Goal: Register for event/course: Register for event/course

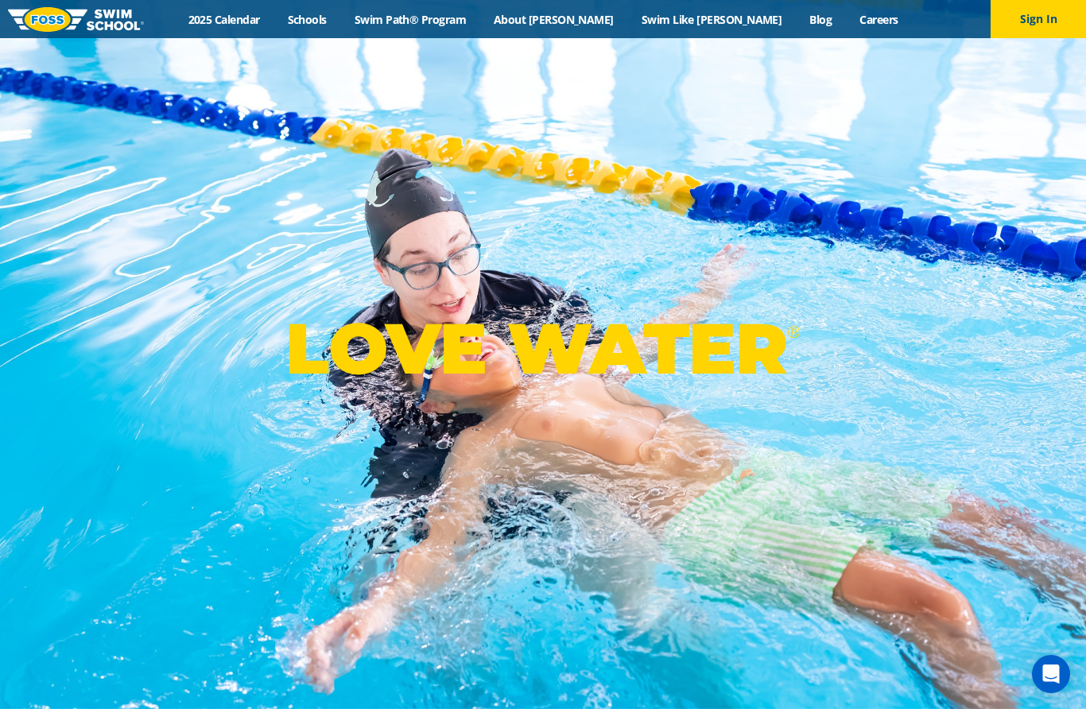
click at [479, 16] on link "Swim Path® Program" at bounding box center [409, 19] width 139 height 15
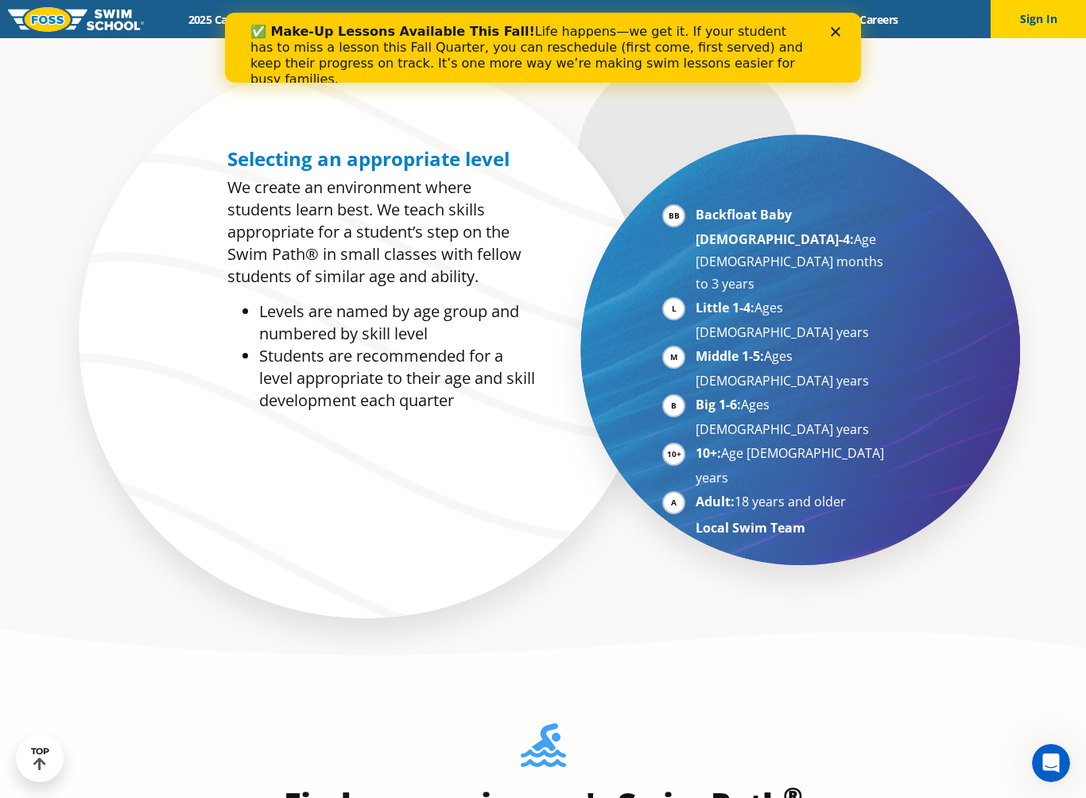
click at [839, 35] on polygon "Close" at bounding box center [835, 32] width 10 height 10
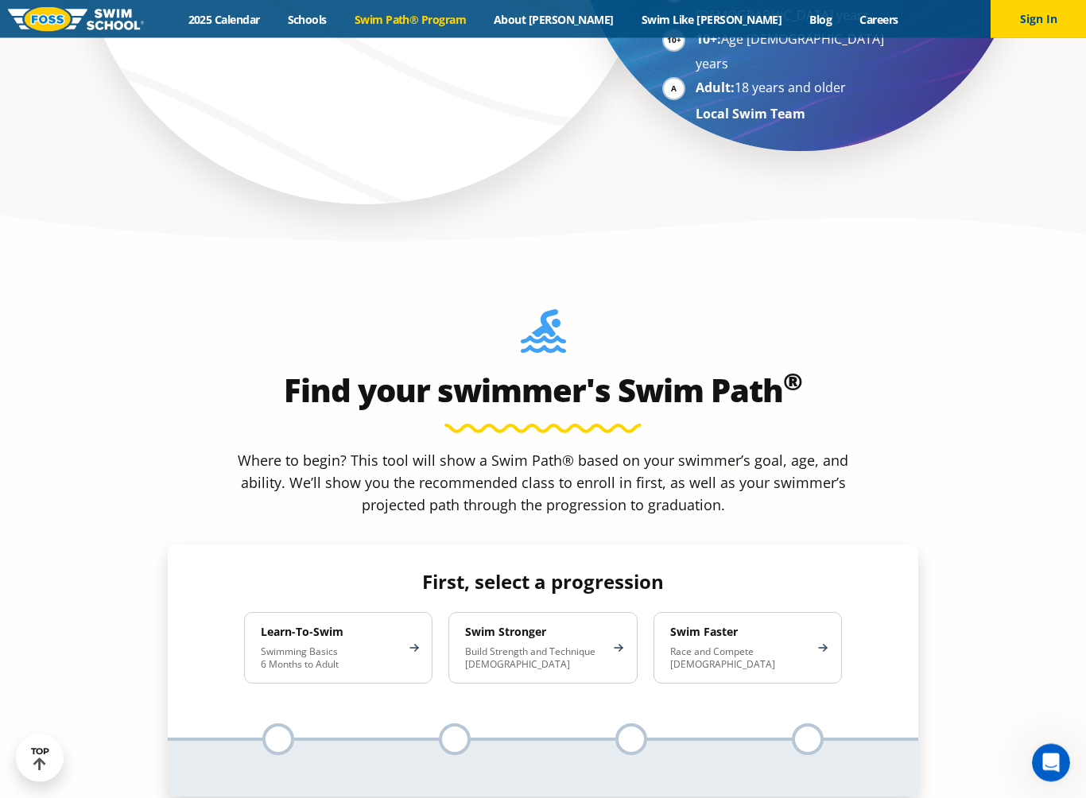
scroll to position [1322, 0]
click at [570, 645] on p "Build Strength and Technique [DEMOGRAPHIC_DATA]" at bounding box center [534, 657] width 139 height 25
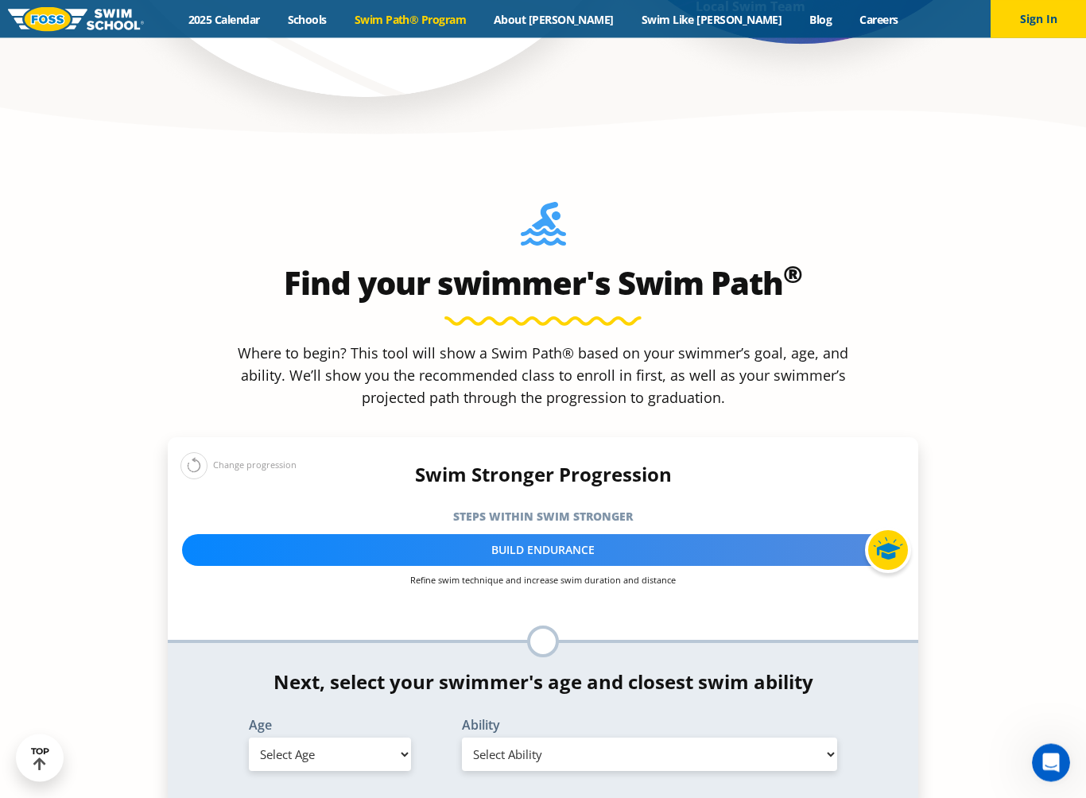
scroll to position [1428, 0]
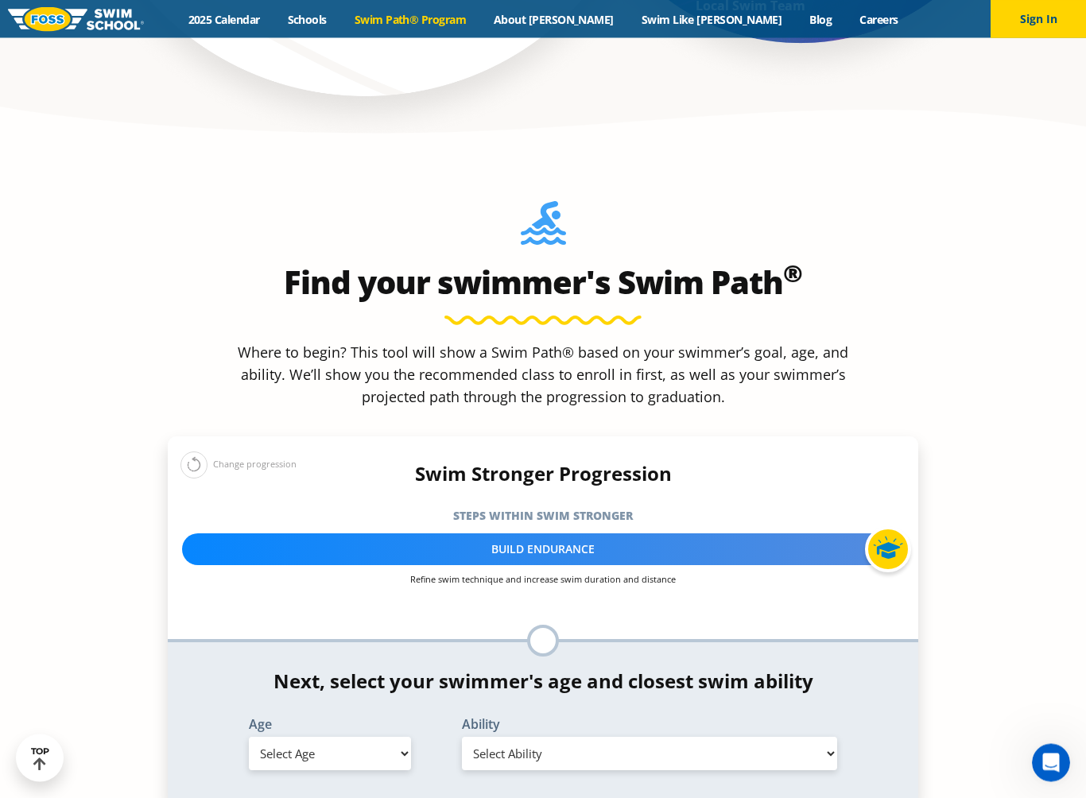
click at [789, 534] on div "Build Endurance" at bounding box center [543, 550] width 722 height 32
click at [897, 527] on div at bounding box center [888, 550] width 46 height 46
click at [358, 708] on select "Select Age [DEMOGRAPHIC_DATA] months - 1 year 1 year 2 years 3 years 4 years 5 …" at bounding box center [330, 753] width 162 height 33
select select "8-years"
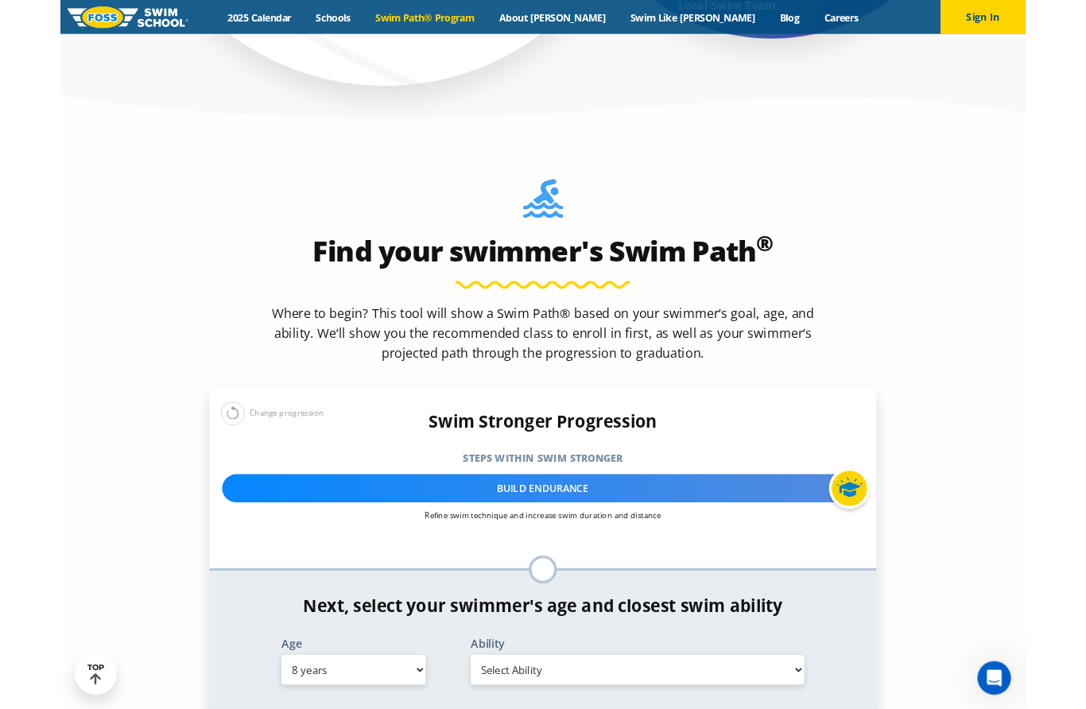
scroll to position [1473, 0]
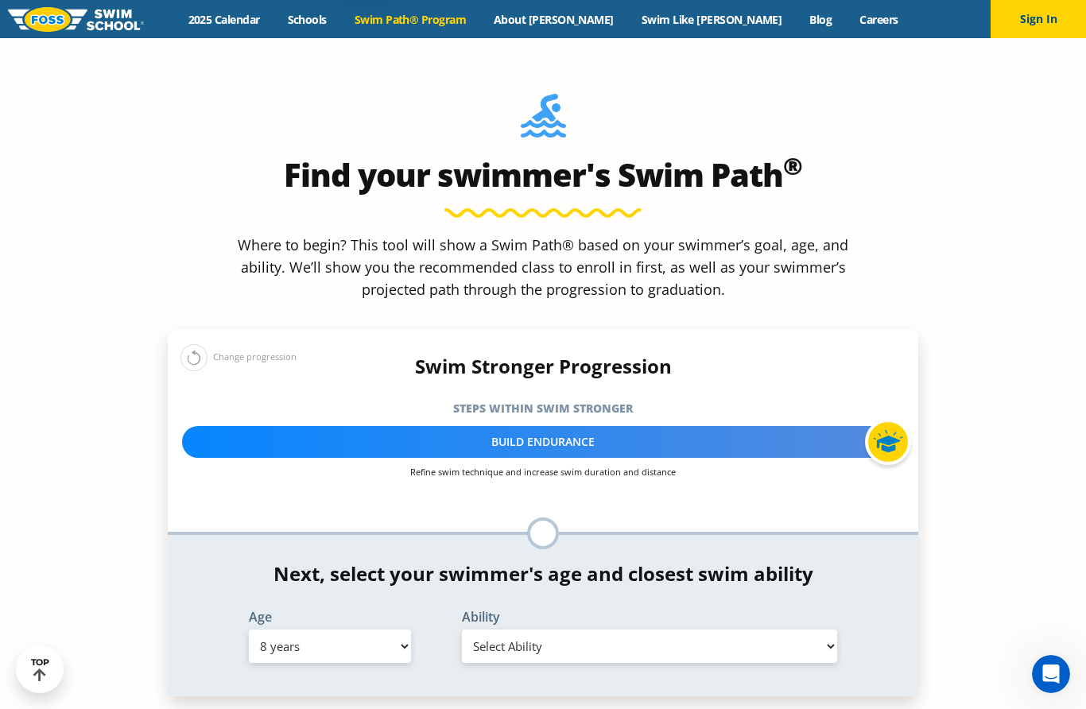
click at [401, 466] on p "Refine swim technique and increase swim duration and distance" at bounding box center [543, 472] width 722 height 12
copy p "Refine swim technique and increase swim duration and distance"
click at [529, 629] on select "Select Ability First in-water experience When in the water, reliant on a life j…" at bounding box center [649, 645] width 375 height 33
select select "8-years-able-to-swim-each-stroke---front-crawl-and-backstroke-60-ft-and-breasts…"
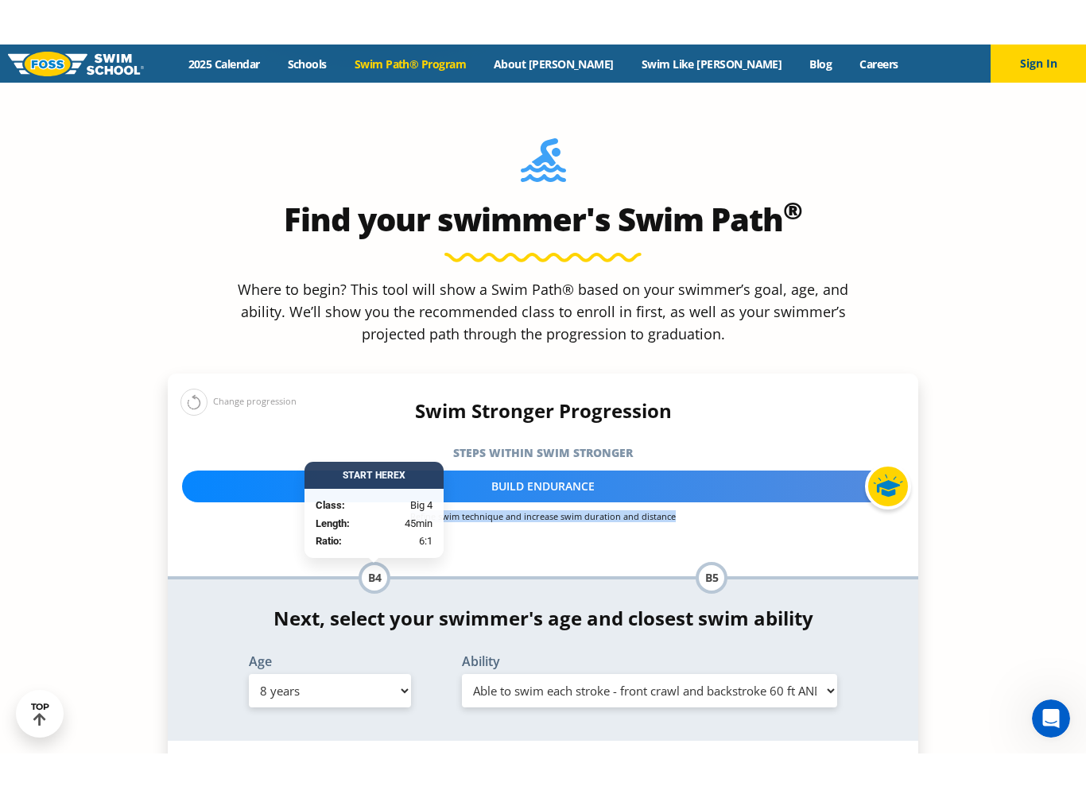
scroll to position [1460, 0]
